Goal: Task Accomplishment & Management: Manage account settings

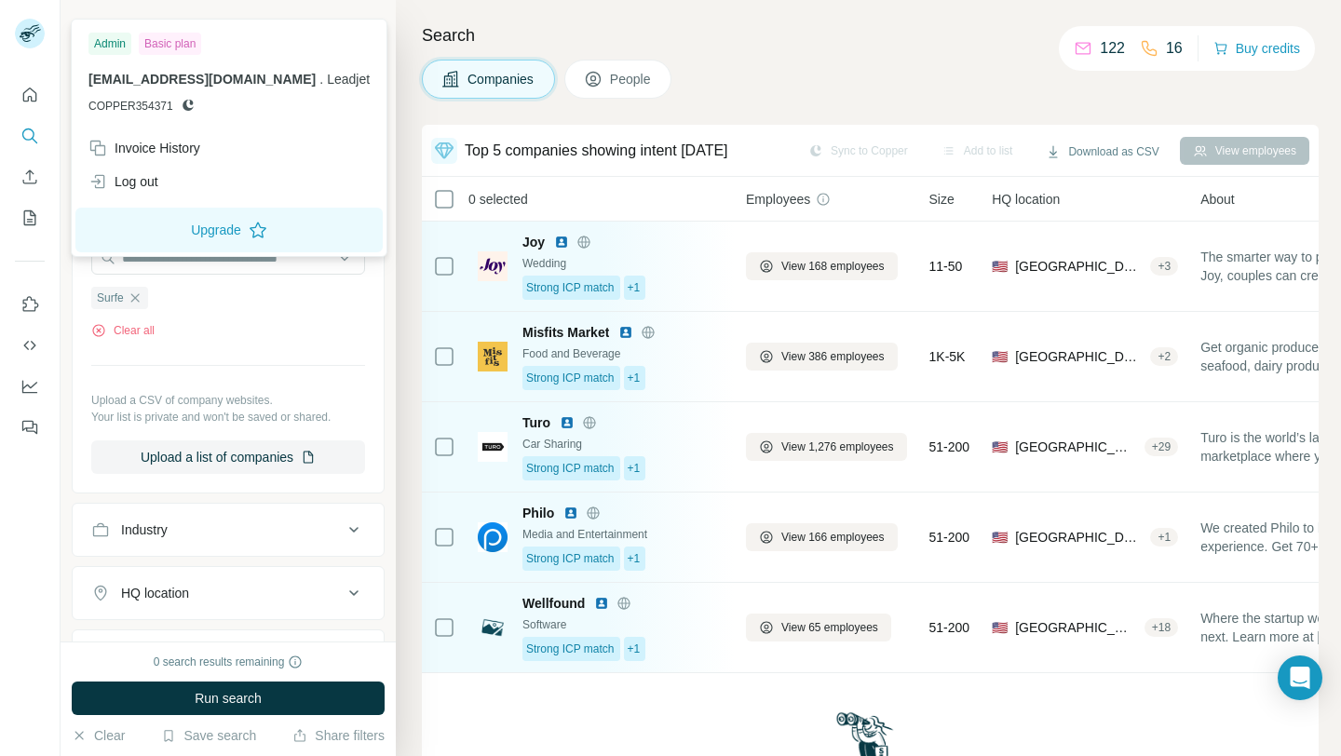
click at [24, 34] on rect at bounding box center [30, 34] width 30 height 30
click at [130, 184] on div "Log out" at bounding box center [123, 181] width 70 height 19
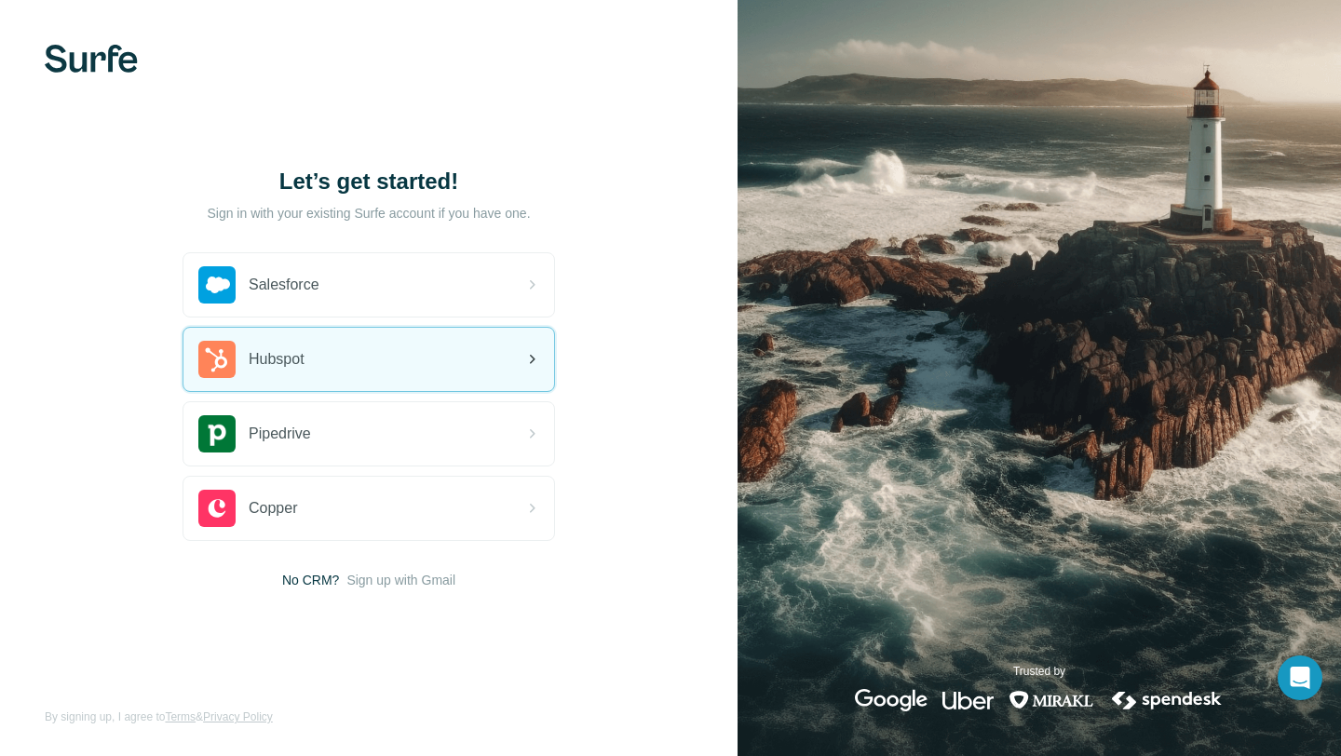
click at [317, 360] on div "Hubspot" at bounding box center [369, 359] width 371 height 63
